Goal: Task Accomplishment & Management: Use online tool/utility

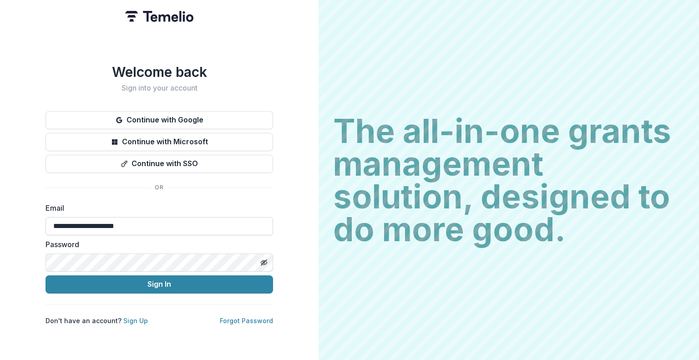
drag, startPoint x: 0, startPoint y: 0, endPoint x: 176, endPoint y: 223, distance: 284.2
click at [176, 223] on input "**********" at bounding box center [160, 226] width 228 height 18
click at [256, 259] on div at bounding box center [264, 262] width 18 height 18
click at [266, 262] on icon "Toggle password visibility" at bounding box center [263, 262] width 7 height 7
click at [183, 225] on input "**********" at bounding box center [160, 226] width 228 height 18
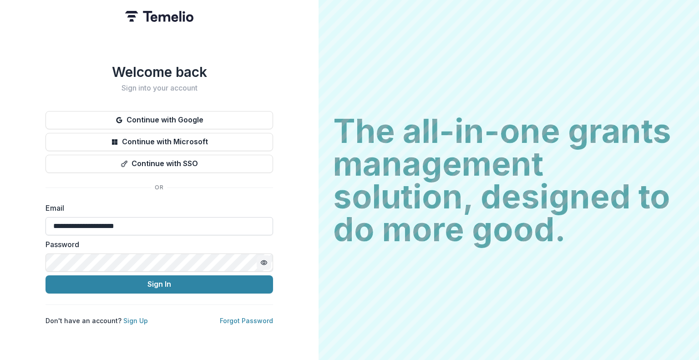
type input "**********"
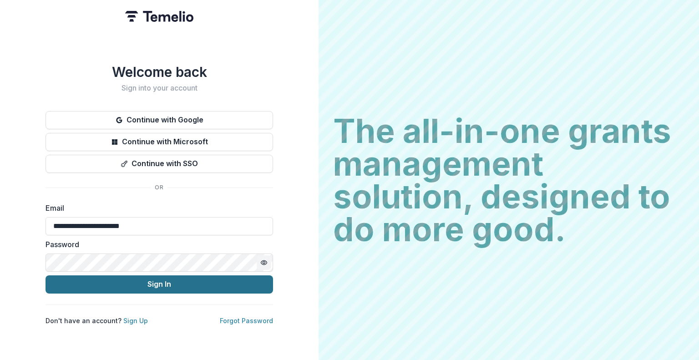
click at [243, 277] on button "Sign In" at bounding box center [160, 284] width 228 height 18
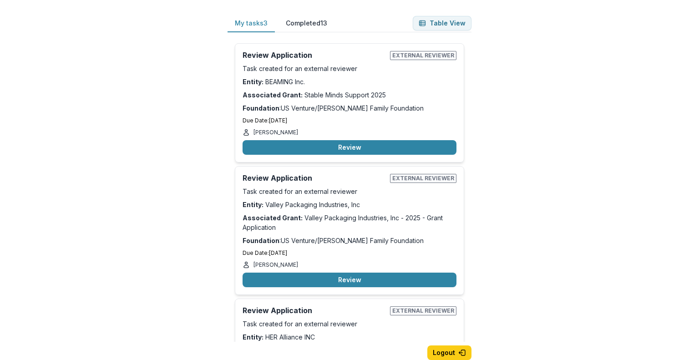
scroll to position [82, 0]
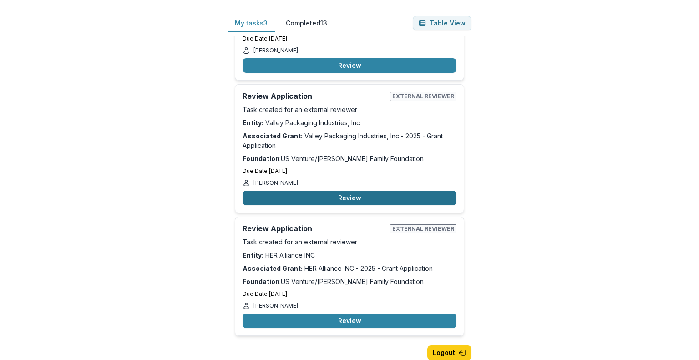
click at [344, 194] on button "Review" at bounding box center [350, 198] width 214 height 15
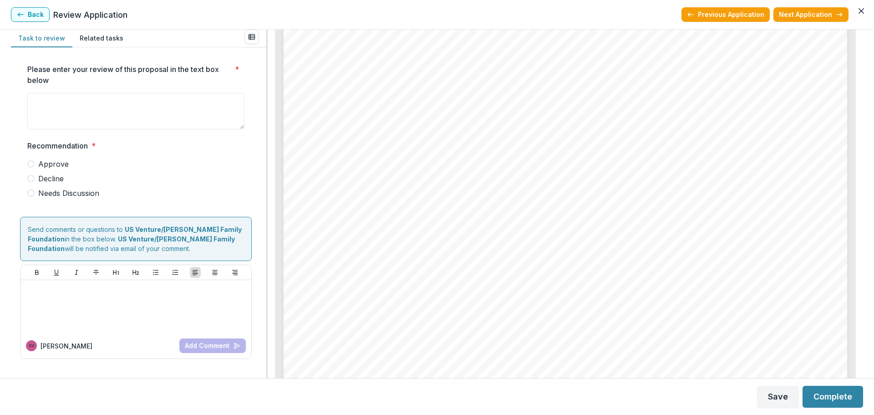
scroll to position [4213, 0]
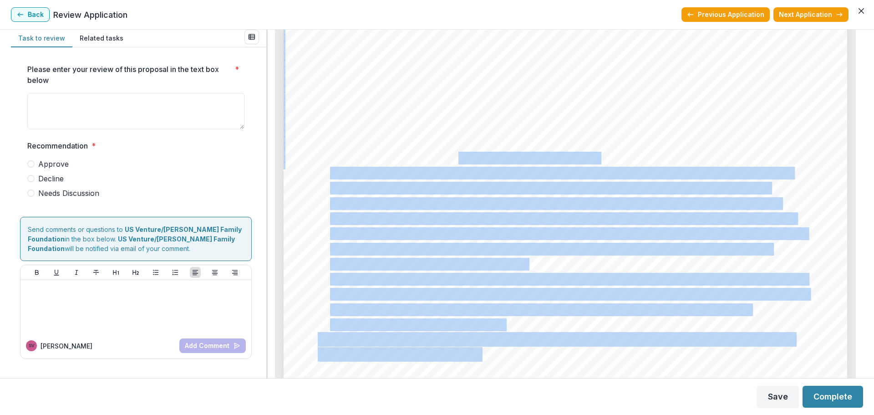
drag, startPoint x: 603, startPoint y: 158, endPoint x: 457, endPoint y: 155, distance: 146.1
click at [457, 155] on div "1. 2. 3. Page: 6 Valley Packaging Industries, Inc - 2025 - Grant Application Ot…" at bounding box center [565, 299] width 563 height 797
click at [454, 167] on span "a. Our goal for this KPI is that 100% of interns would self-report an increase …" at bounding box center [560, 172] width 461 height 11
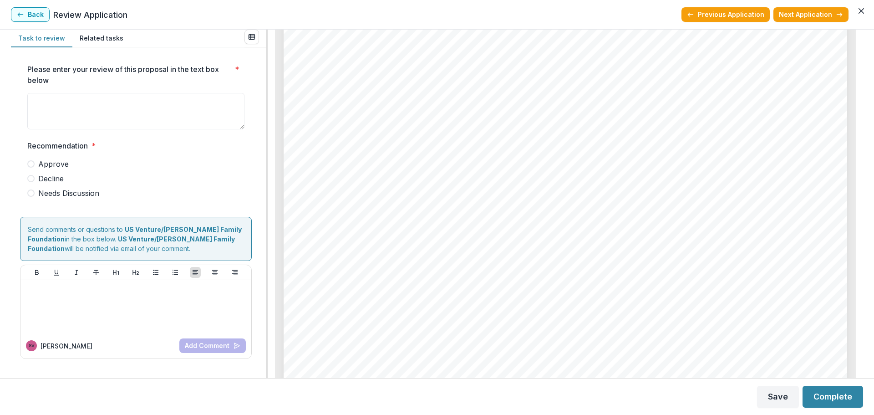
scroll to position [5112, 0]
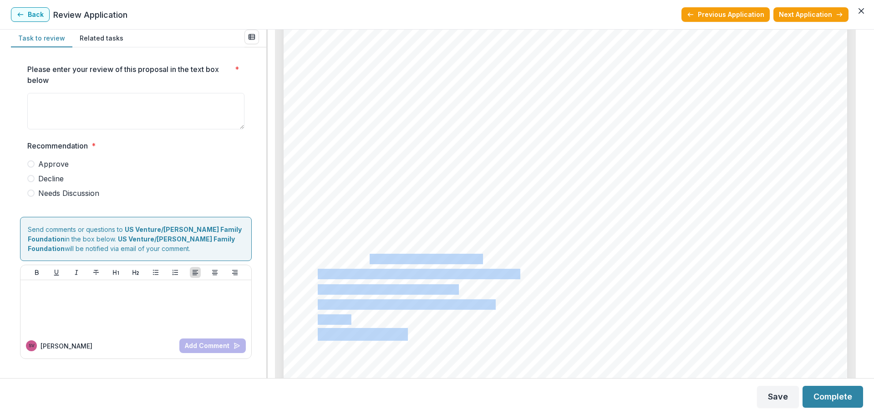
drag, startPoint x: 368, startPoint y: 274, endPoint x: 370, endPoint y: 284, distance: 9.7
click at [369, 283] on div "Page: 7 Valley Packaging Industries, Inc - 2025 - Grant Application service pro…" at bounding box center [565, 203] width 563 height 797
click at [468, 312] on div "Page: 7 Valley Packaging Industries, Inc - 2025 - Grant Application service pro…" at bounding box center [565, 203] width 563 height 797
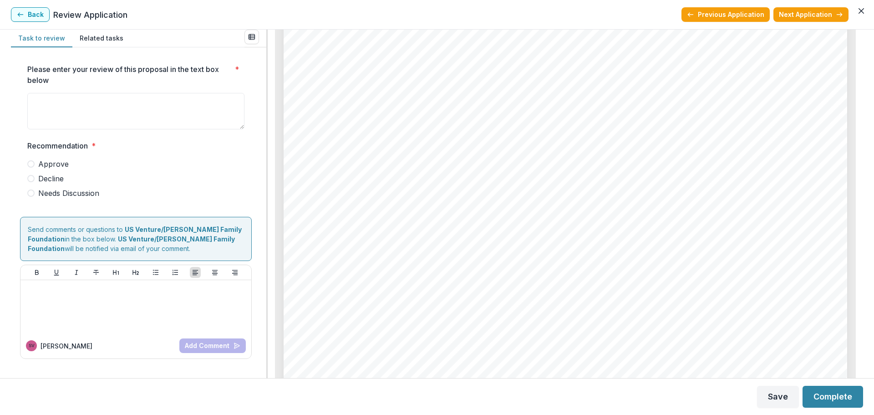
click at [364, 336] on span "See attached files" at bounding box center [363, 334] width 90 height 11
click at [382, 61] on button "View Attached Files" at bounding box center [377, 62] width 86 height 15
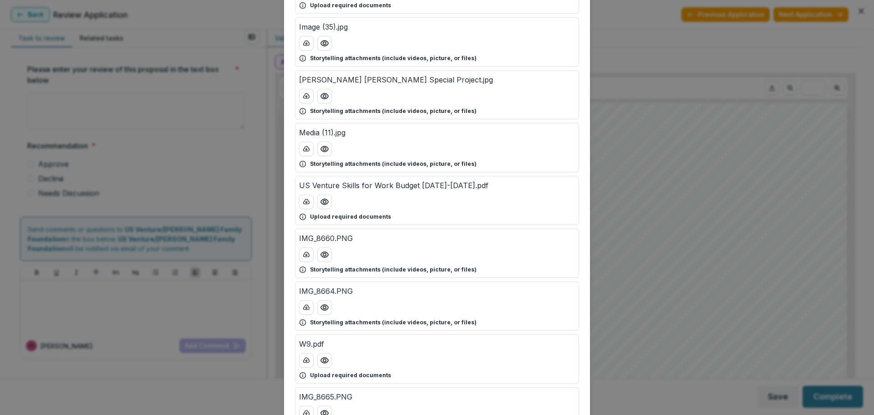
scroll to position [298, 0]
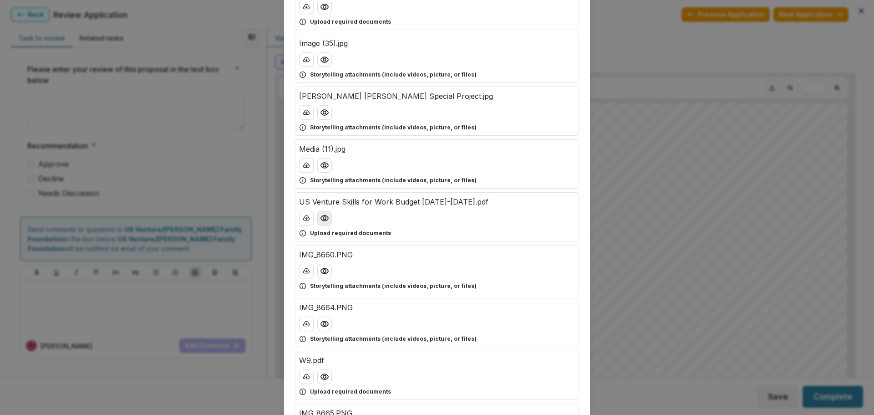
click at [324, 217] on circle "Preview US Venture Skills for Work Budget 2025-2026.pdf" at bounding box center [324, 218] width 3 height 3
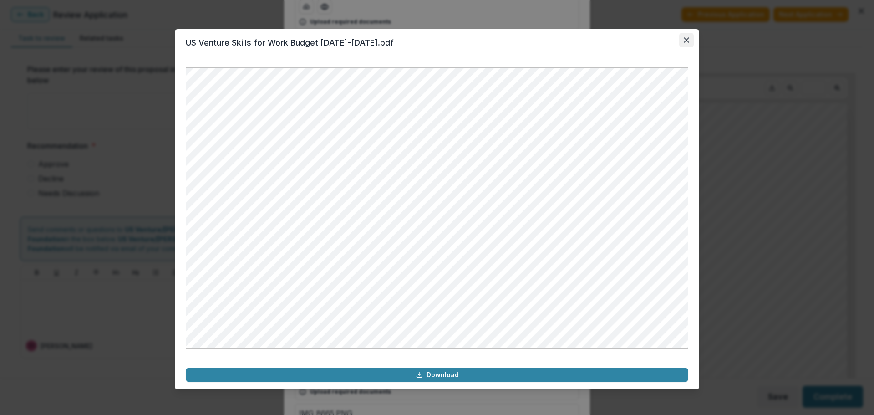
click at [683, 42] on button "Close" at bounding box center [686, 40] width 15 height 15
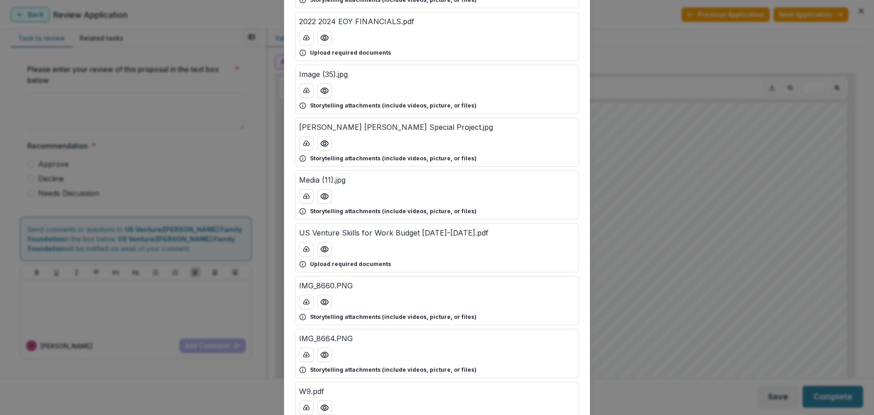
scroll to position [252, 0]
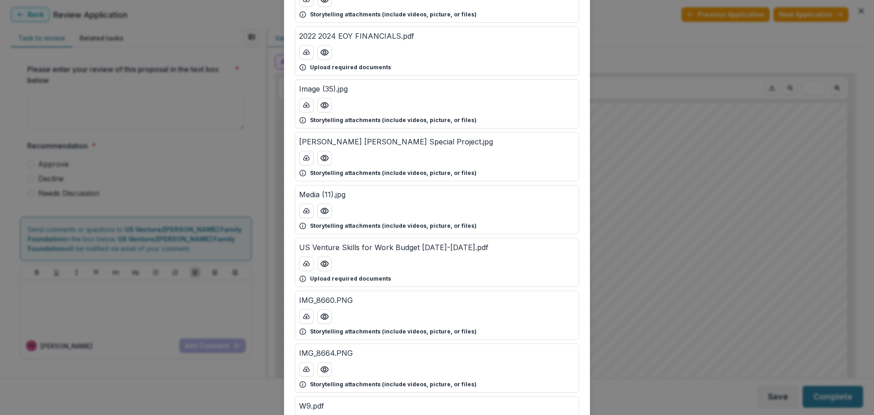
click at [647, 115] on div "Attached Files VPI 501c3 Determination letter.pdf Upload required documents IMG…" at bounding box center [437, 207] width 874 height 415
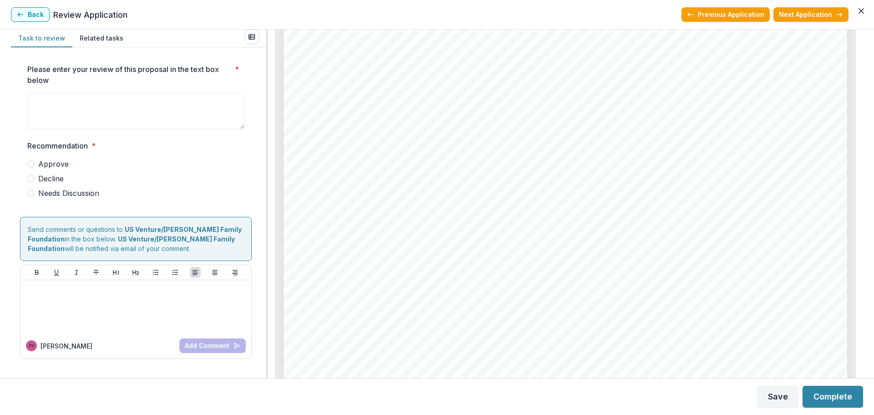
scroll to position [3458, 0]
click at [699, 185] on div "Page: 5 Valley Packaging Industries, Inc - 2025 - Grant Application List grant …" at bounding box center [565, 251] width 563 height 797
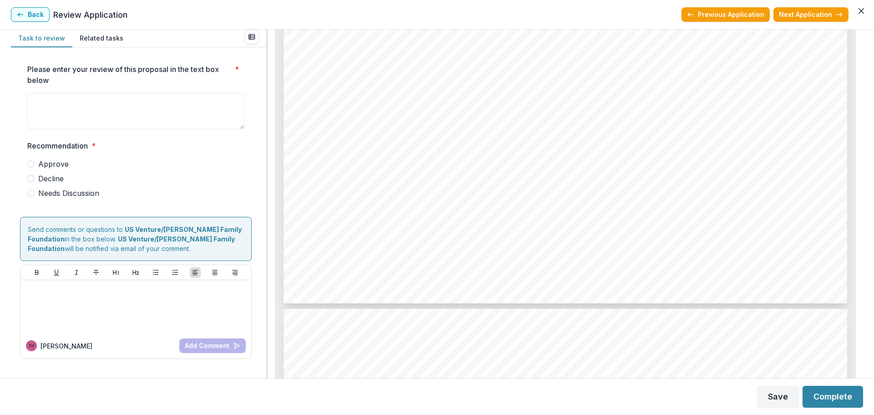
click at [29, 6] on header "Back Review Application Previous Application Next Application" at bounding box center [437, 15] width 874 height 30
click at [26, 10] on button "Back" at bounding box center [30, 14] width 39 height 15
